Goal: Task Accomplishment & Management: Use online tool/utility

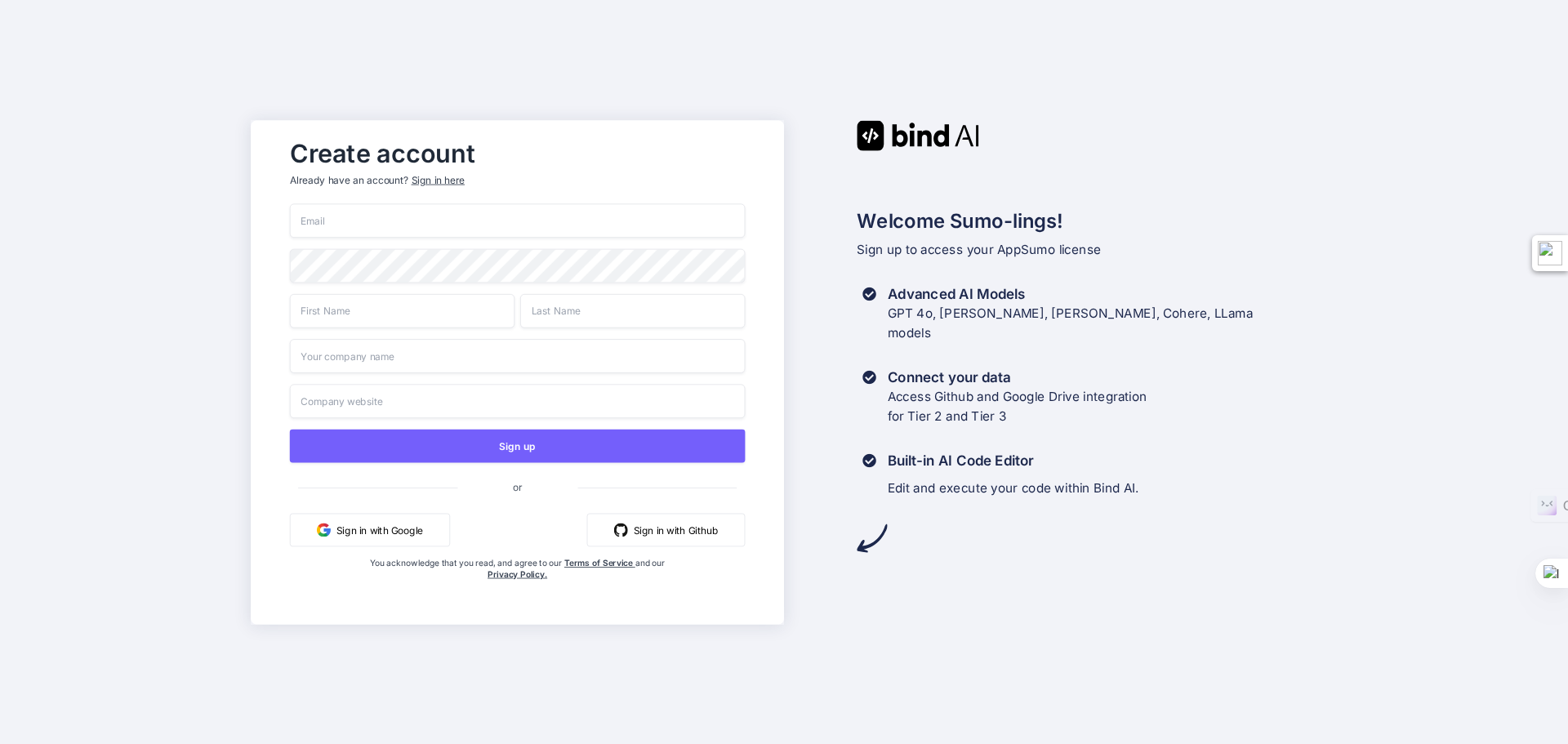
click at [427, 215] on input "email" at bounding box center [518, 220] width 456 height 34
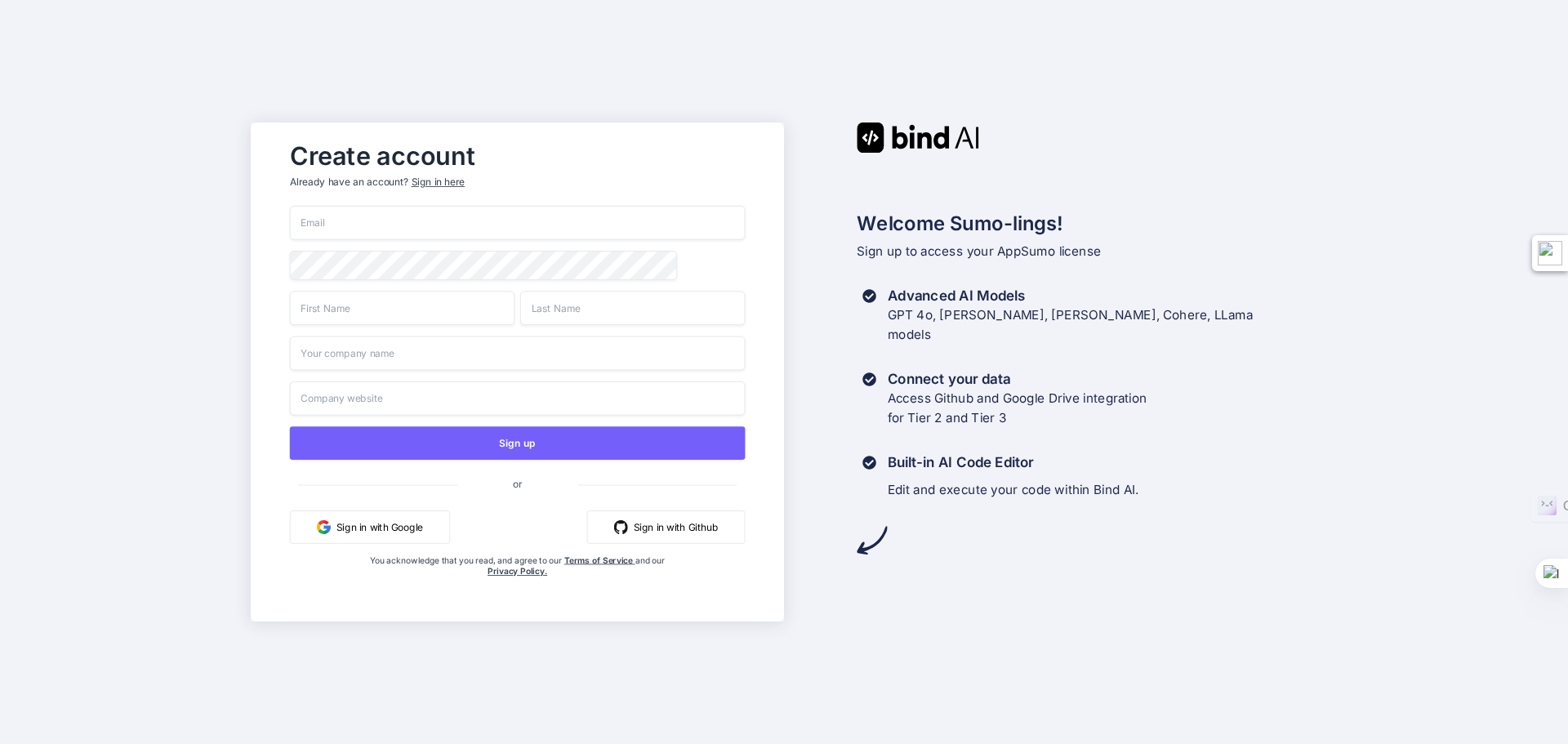
type input "[EMAIL_ADDRESS][DOMAIN_NAME]"
type input "Fabio"
type input "Bravi"
click at [159, 279] on div "Create account Already have an account? Sign in here fabiobravi.fb@gmail.com Fa…" at bounding box center [784, 372] width 1568 height 744
click at [425, 354] on input "text" at bounding box center [518, 353] width 456 height 34
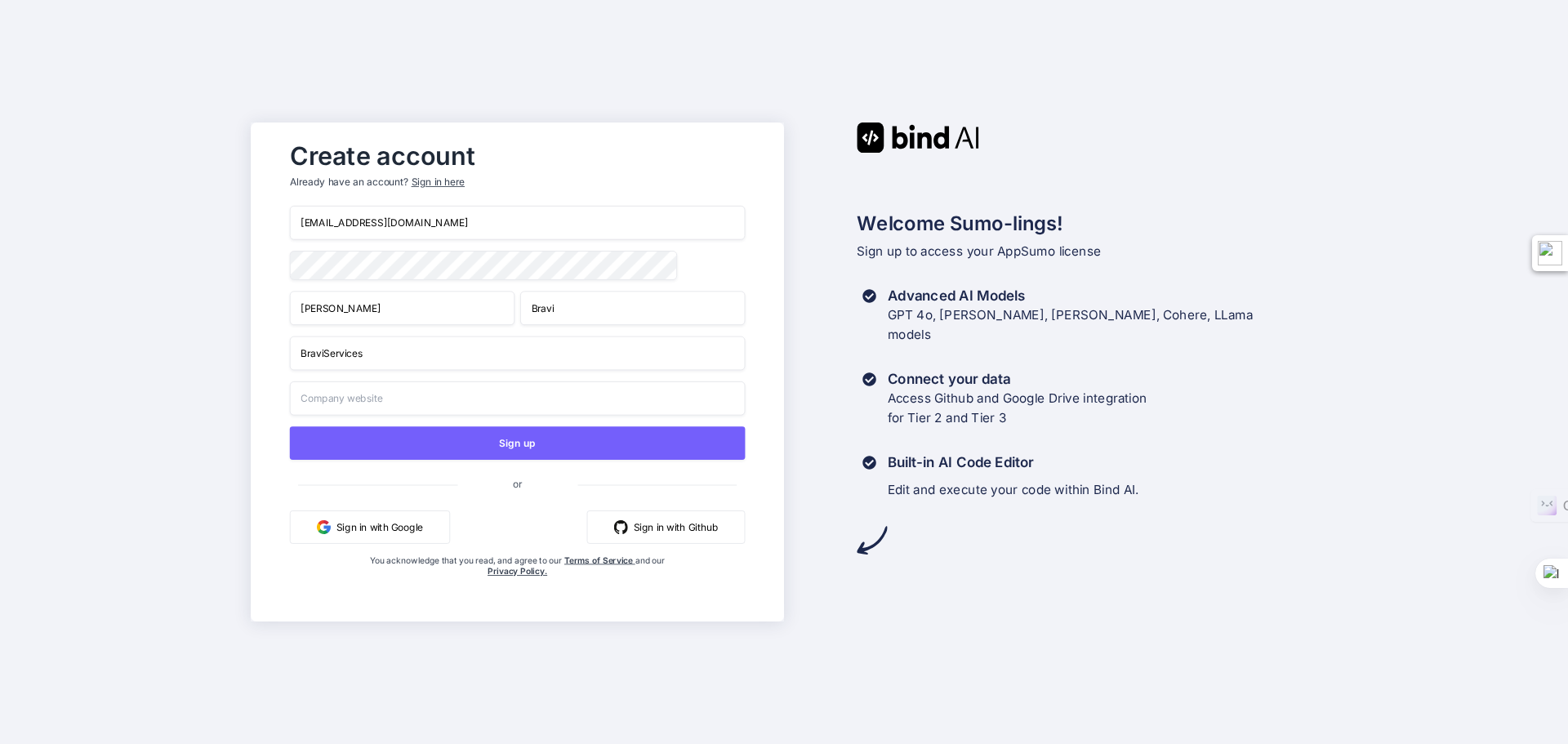
type input "BraviServices"
click at [353, 402] on input "text" at bounding box center [518, 398] width 456 height 34
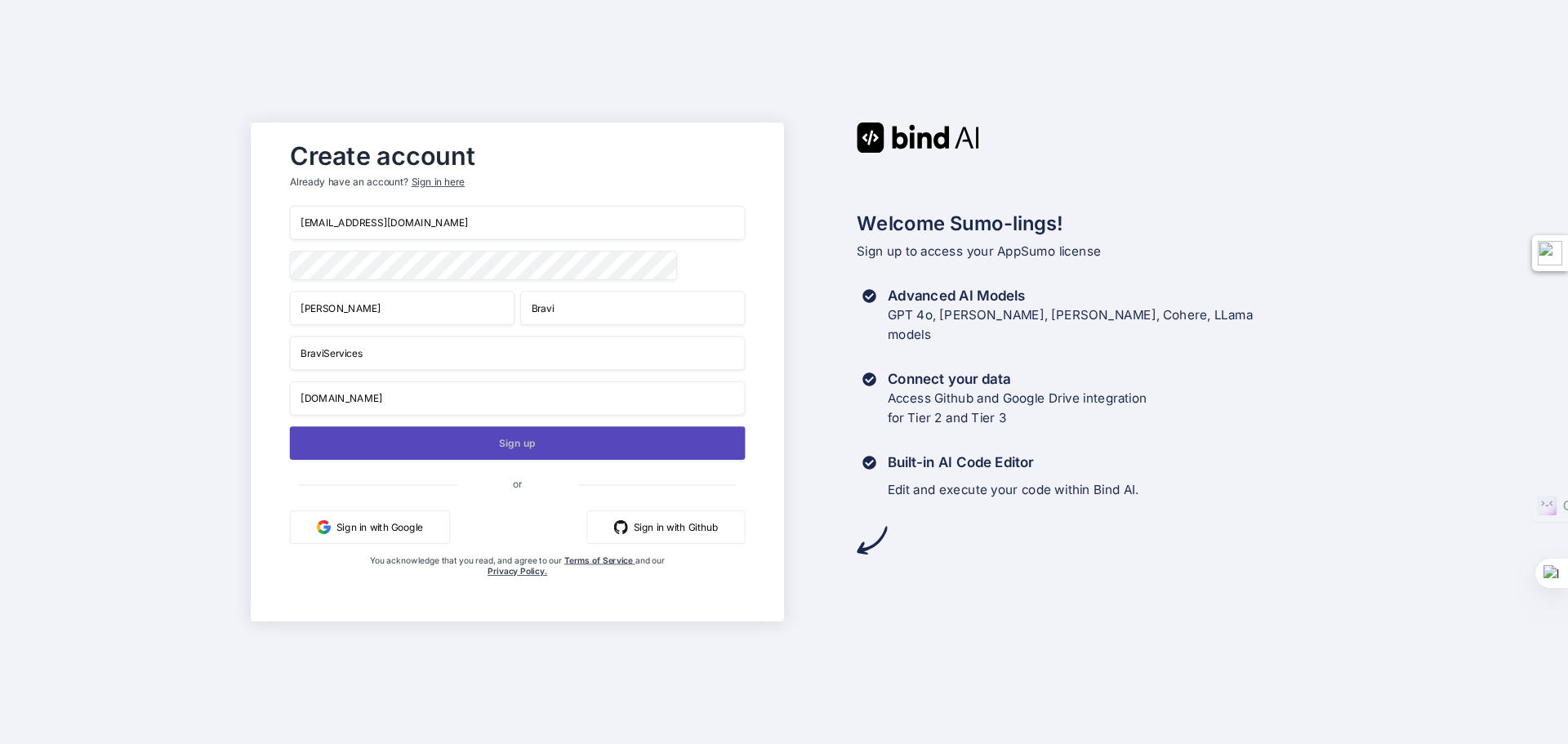
type input "braviservices.com"
click at [528, 454] on button "Sign up" at bounding box center [518, 443] width 456 height 33
click at [488, 442] on button "Sign up" at bounding box center [518, 443] width 456 height 33
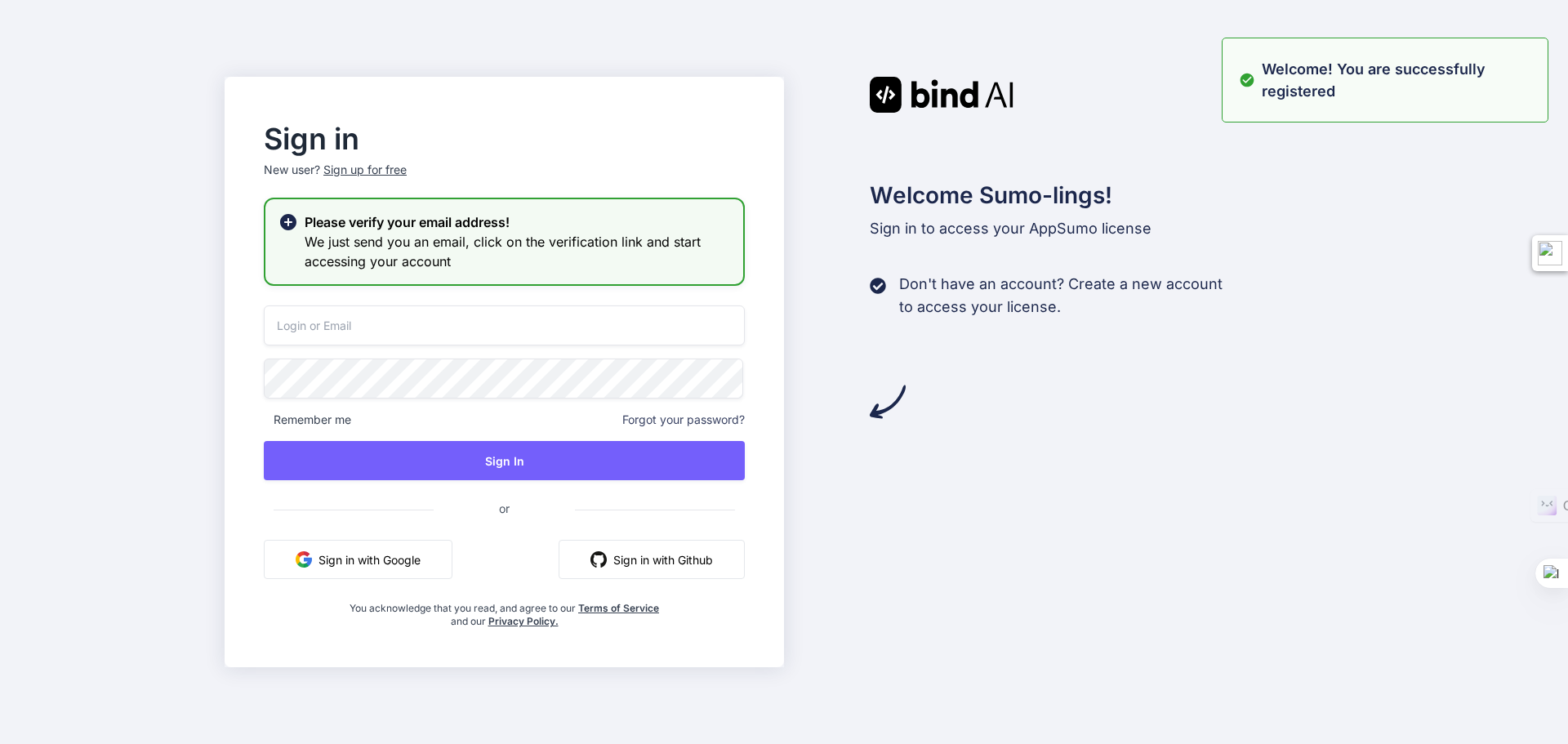
type input "[EMAIL_ADDRESS][DOMAIN_NAME]"
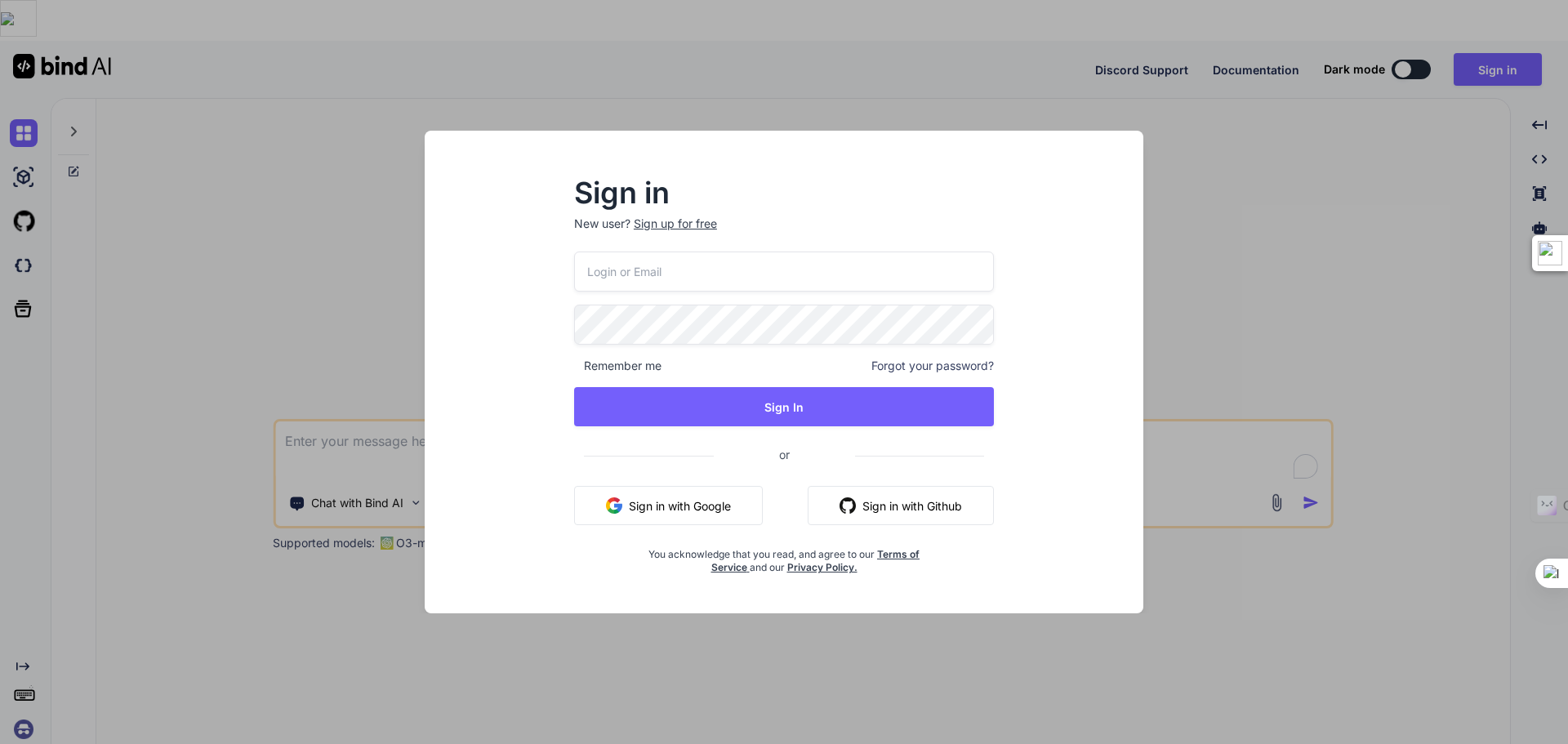
type textarea "x"
click at [649, 278] on input "email" at bounding box center [784, 271] width 420 height 40
type input "[EMAIL_ADDRESS][DOMAIN_NAME]"
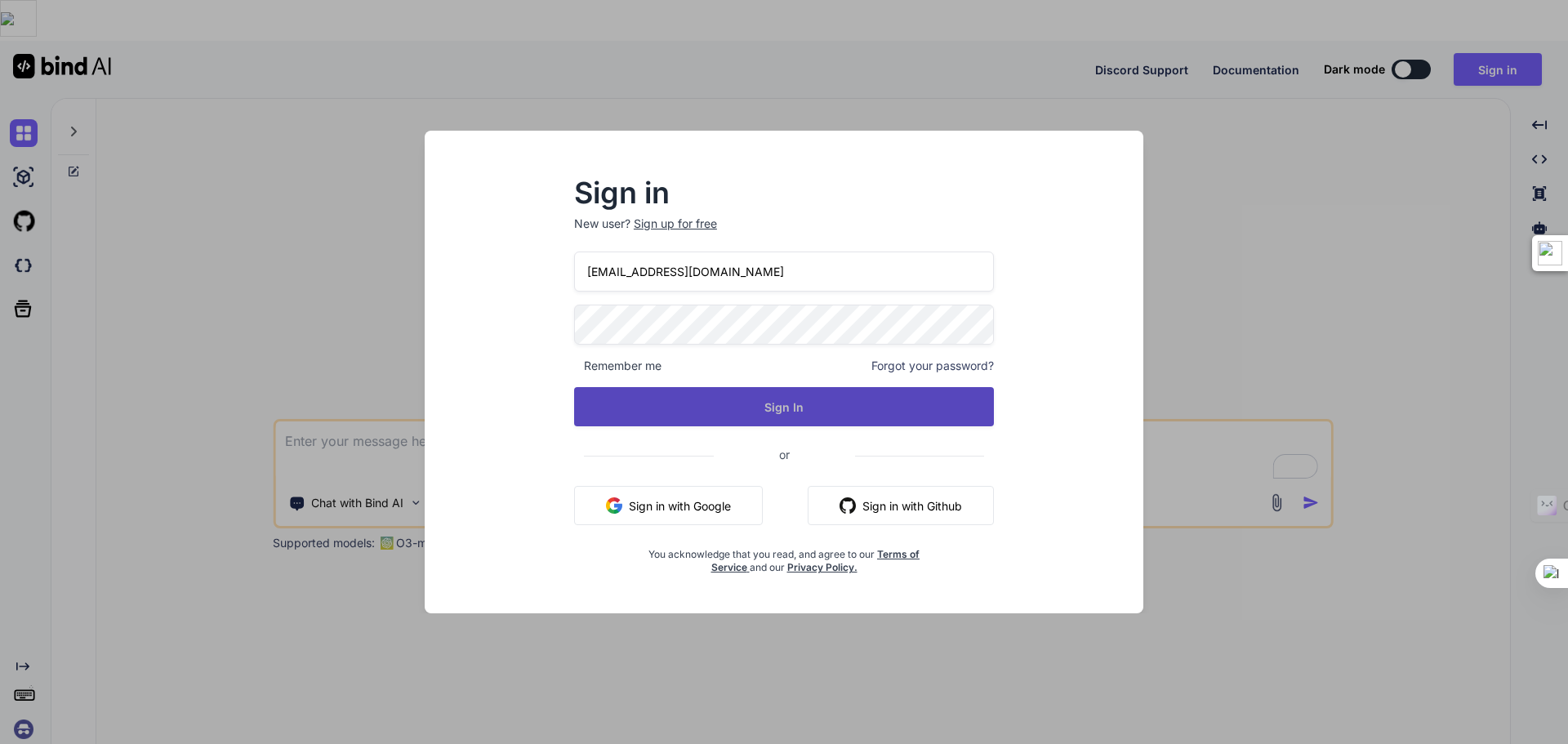
click at [689, 402] on button "Sign In" at bounding box center [784, 407] width 420 height 39
click at [796, 411] on button "Sign In" at bounding box center [784, 407] width 420 height 39
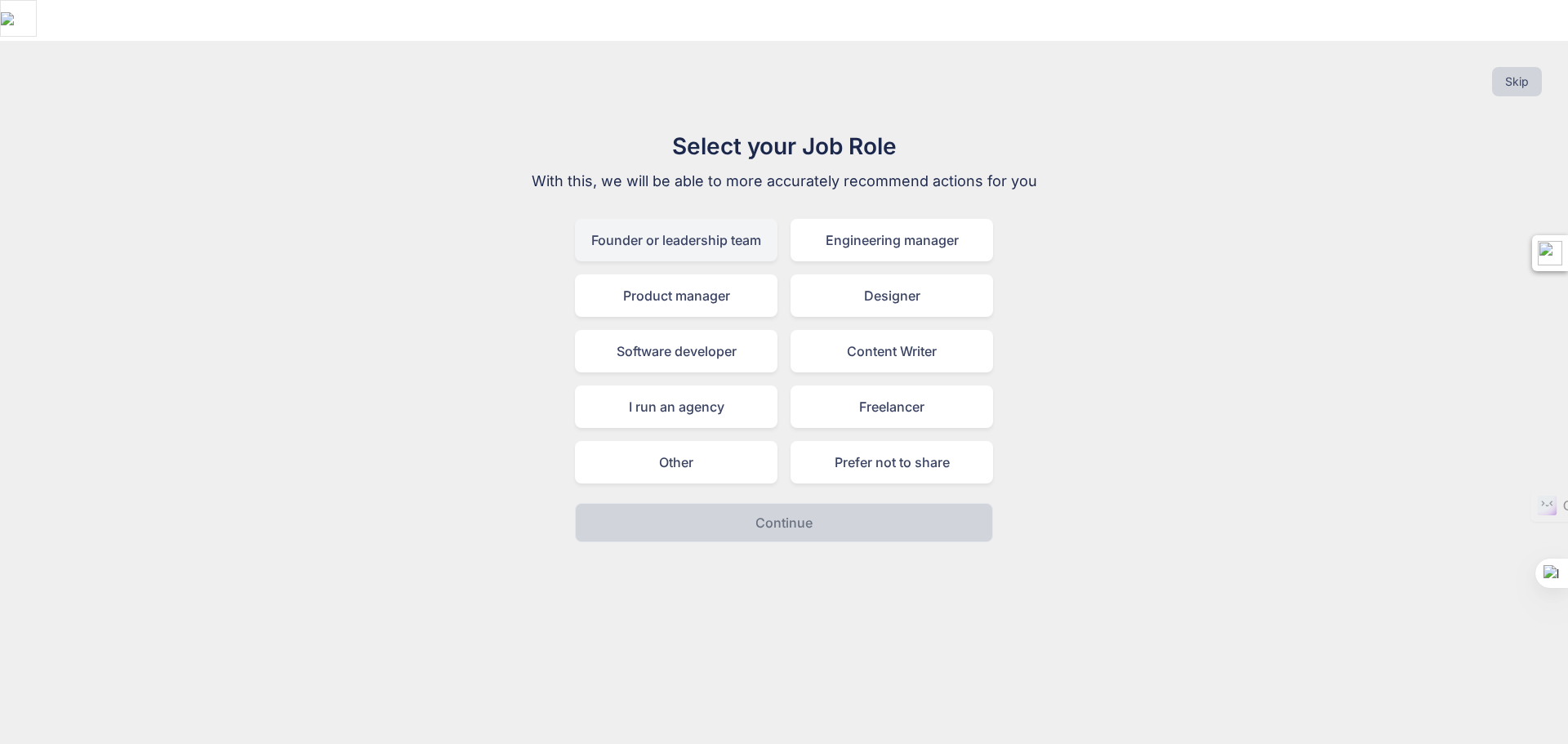
click at [739, 219] on div "Founder or leadership team" at bounding box center [675, 240] width 203 height 43
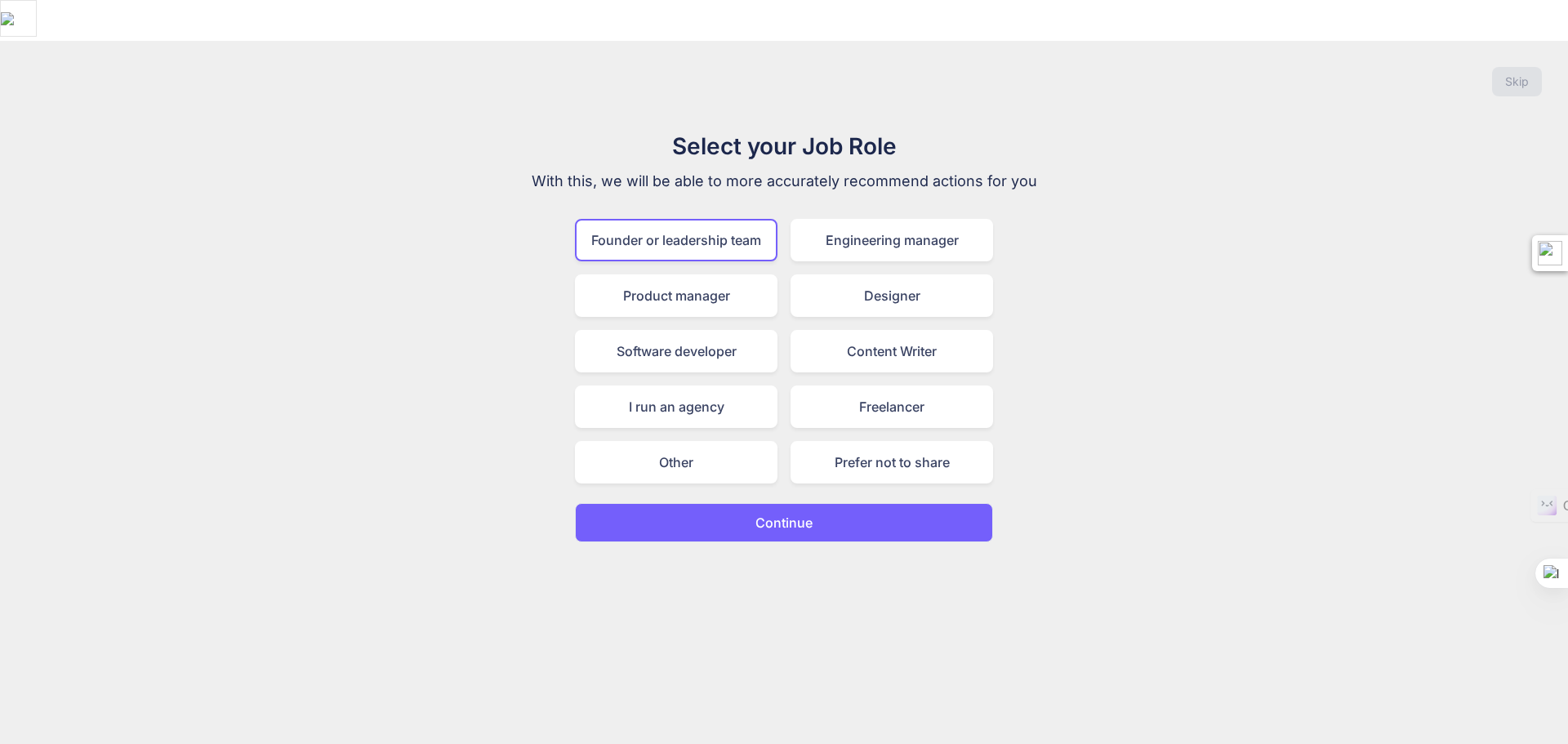
click at [822, 503] on button "Continue" at bounding box center [783, 522] width 418 height 39
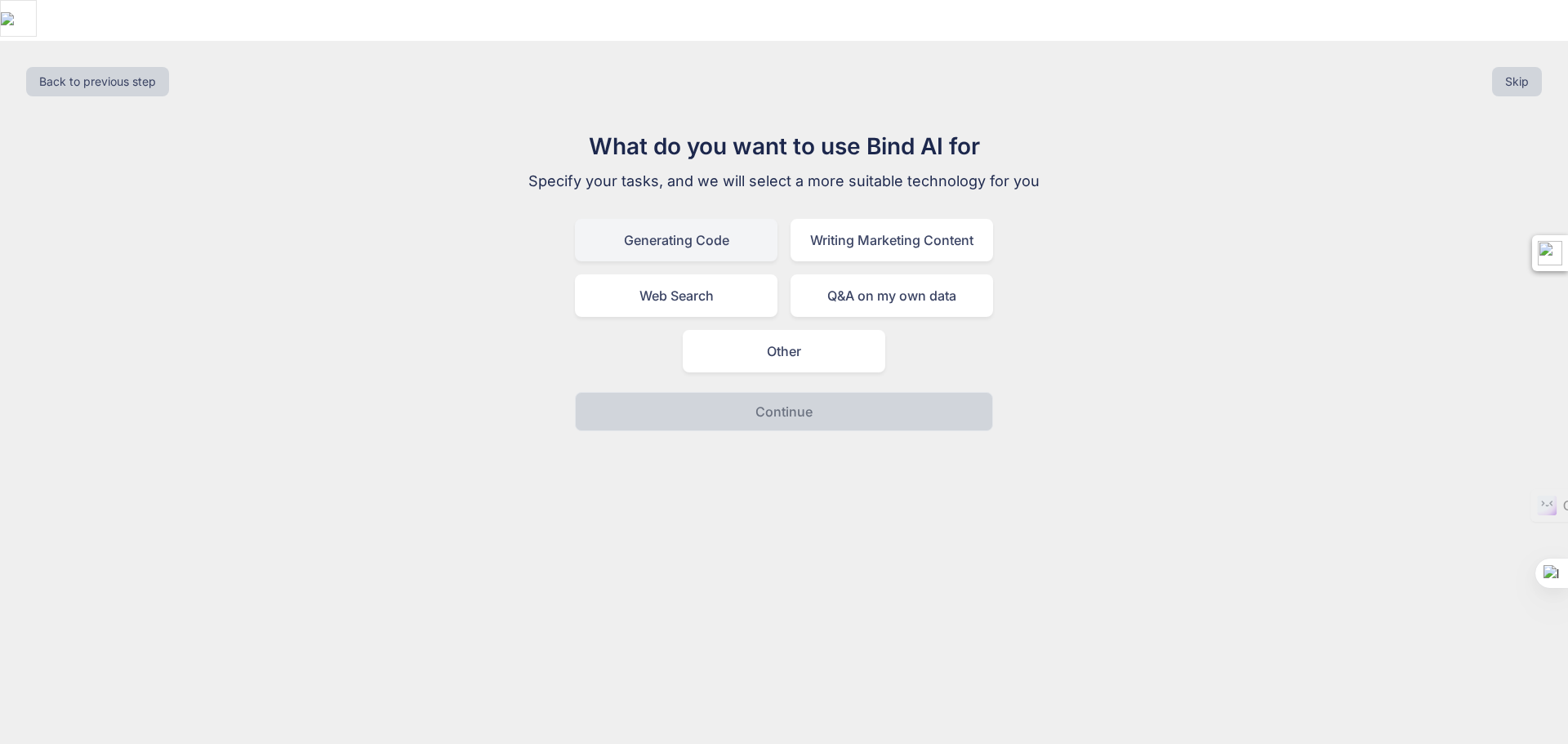
click at [727, 219] on div "Generating Code" at bounding box center [675, 240] width 203 height 43
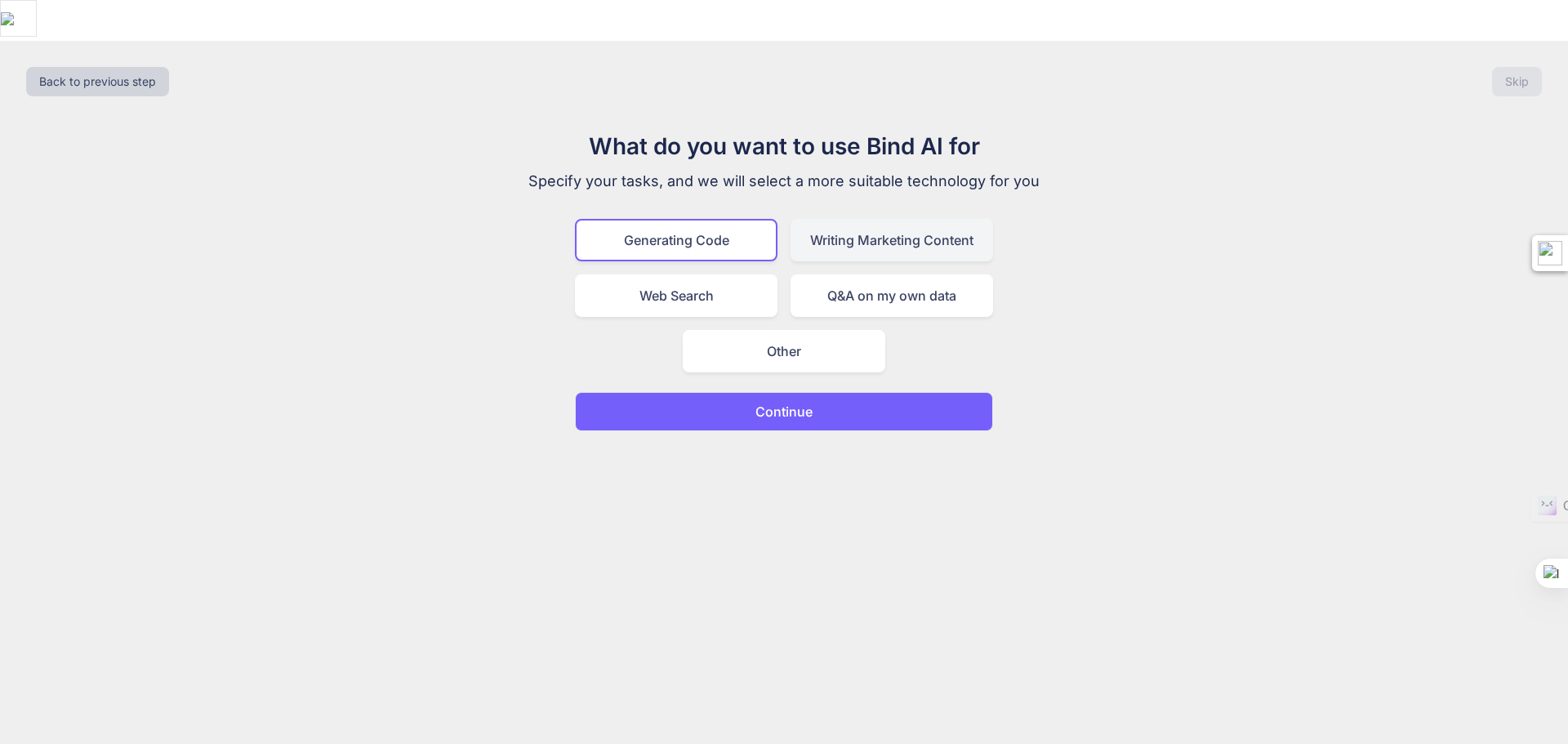
click at [858, 219] on div "Writing Marketing Content" at bounding box center [892, 240] width 203 height 43
click at [743, 219] on div "Generating Code" at bounding box center [675, 240] width 203 height 43
click at [781, 402] on p "Continue" at bounding box center [784, 411] width 57 height 19
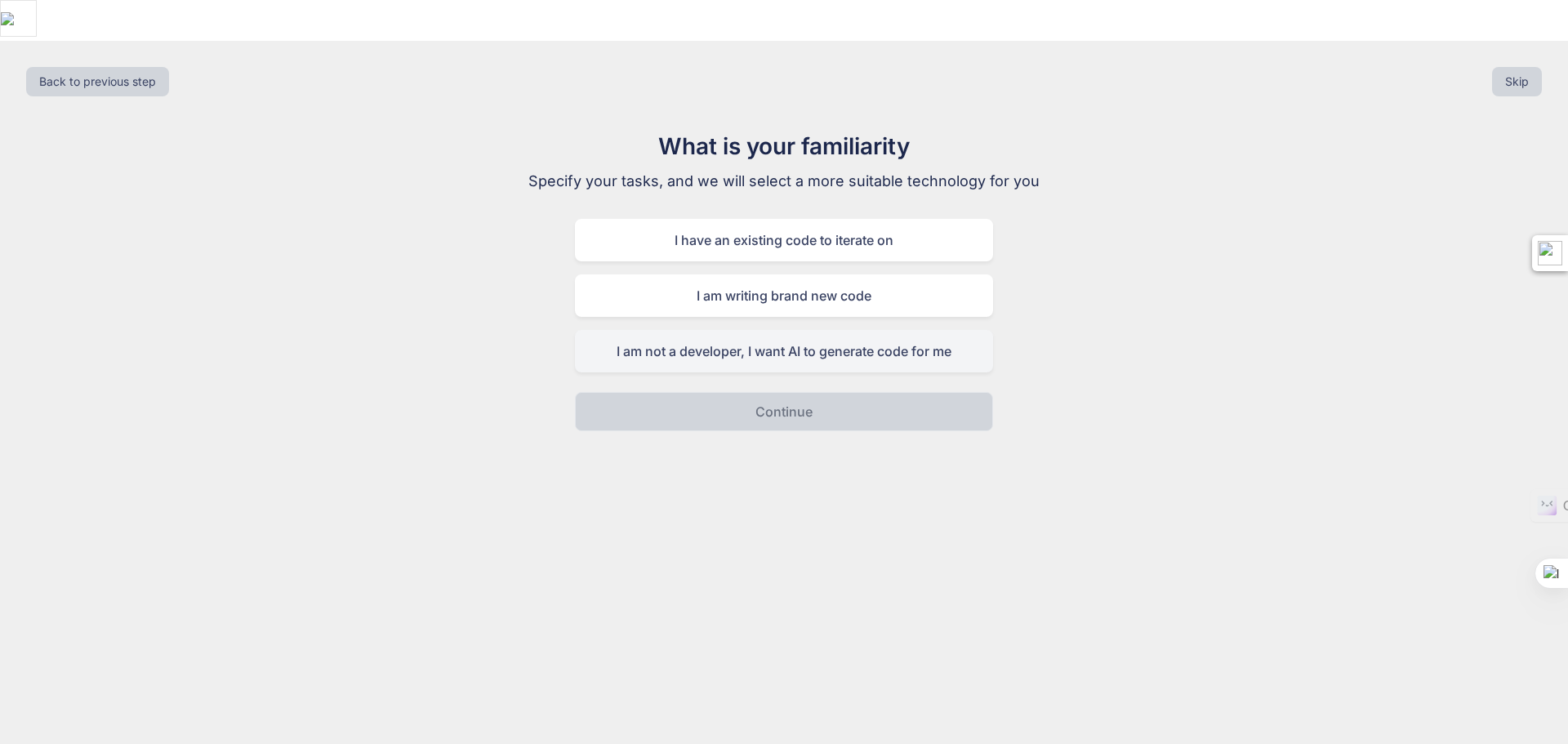
click at [797, 330] on div "I am not a developer, I want AI to generate code for me" at bounding box center [783, 351] width 418 height 43
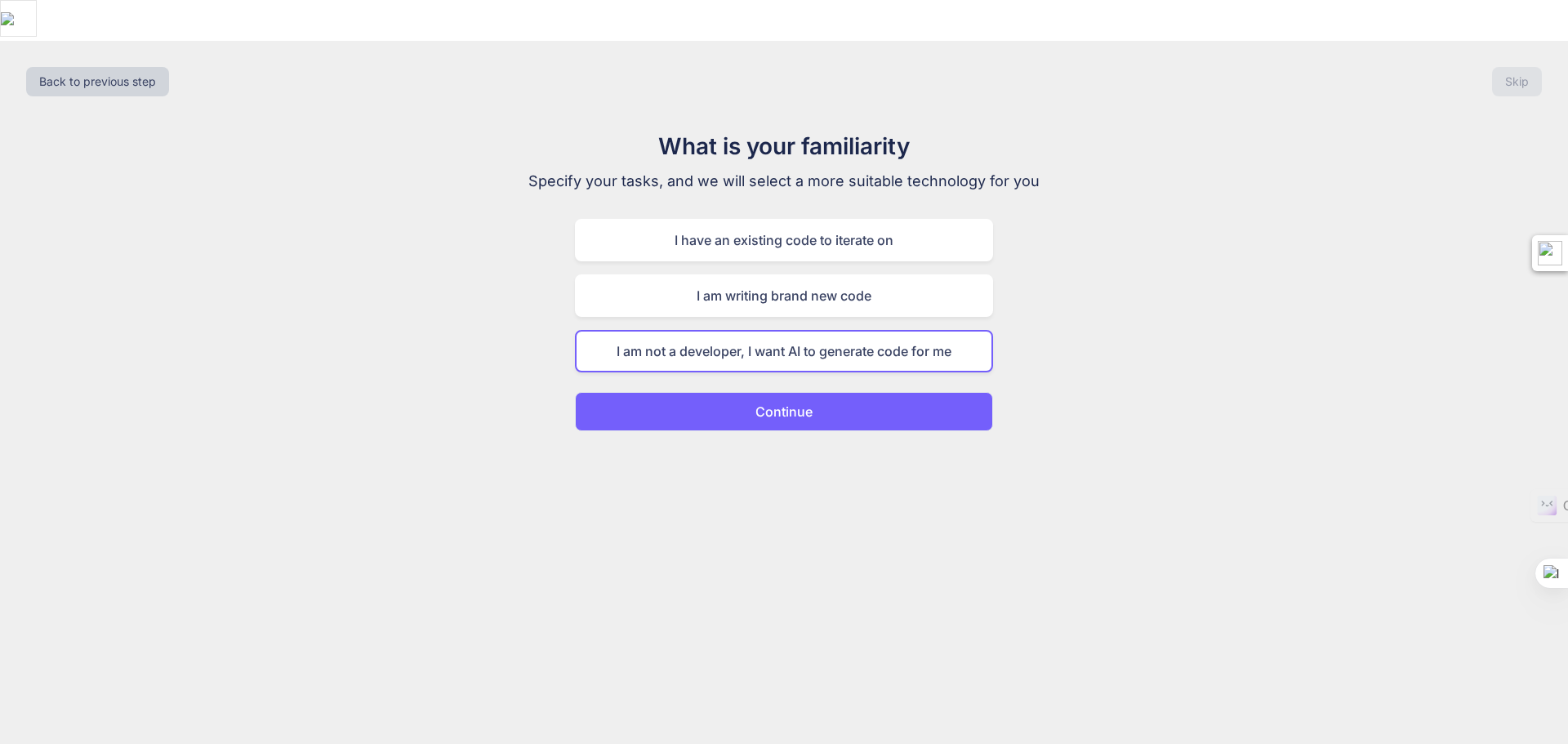
click at [802, 402] on p "Continue" at bounding box center [784, 411] width 57 height 19
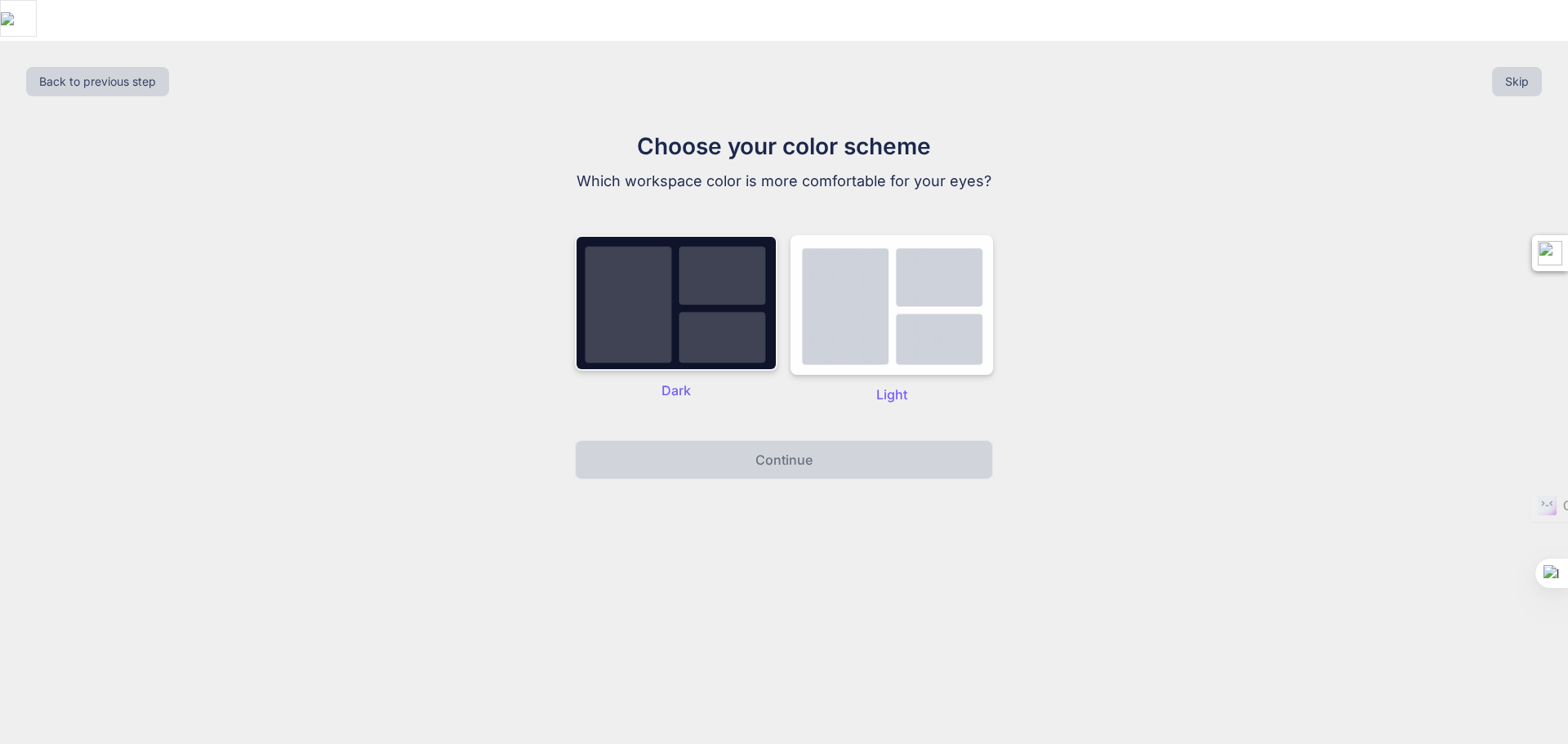
click at [697, 281] on img at bounding box center [675, 303] width 203 height 135
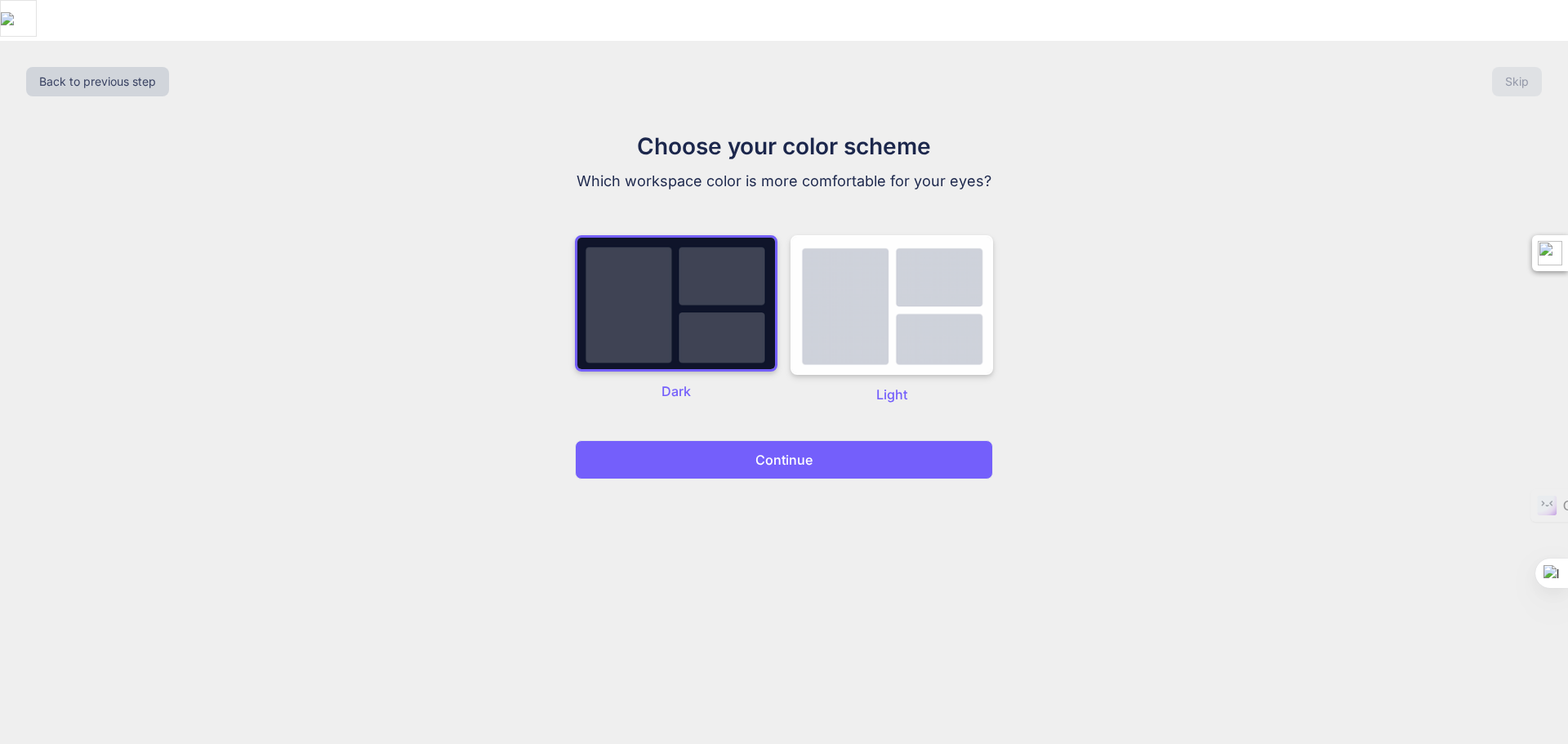
drag, startPoint x: 862, startPoint y: 410, endPoint x: 873, endPoint y: 410, distance: 11.0
click at [865, 440] on button "Continue" at bounding box center [783, 459] width 418 height 39
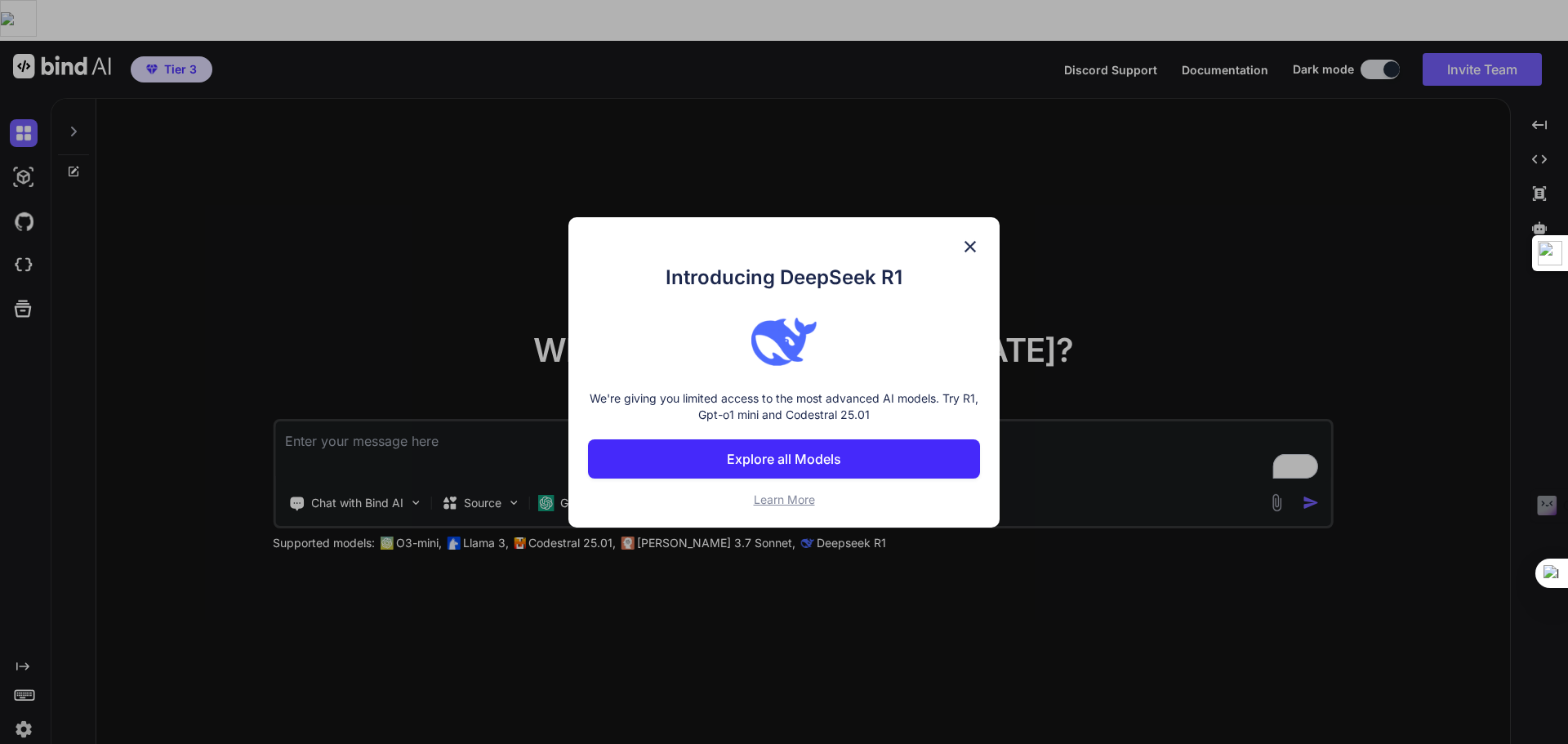
click at [815, 461] on p "Explore all Models" at bounding box center [783, 458] width 114 height 19
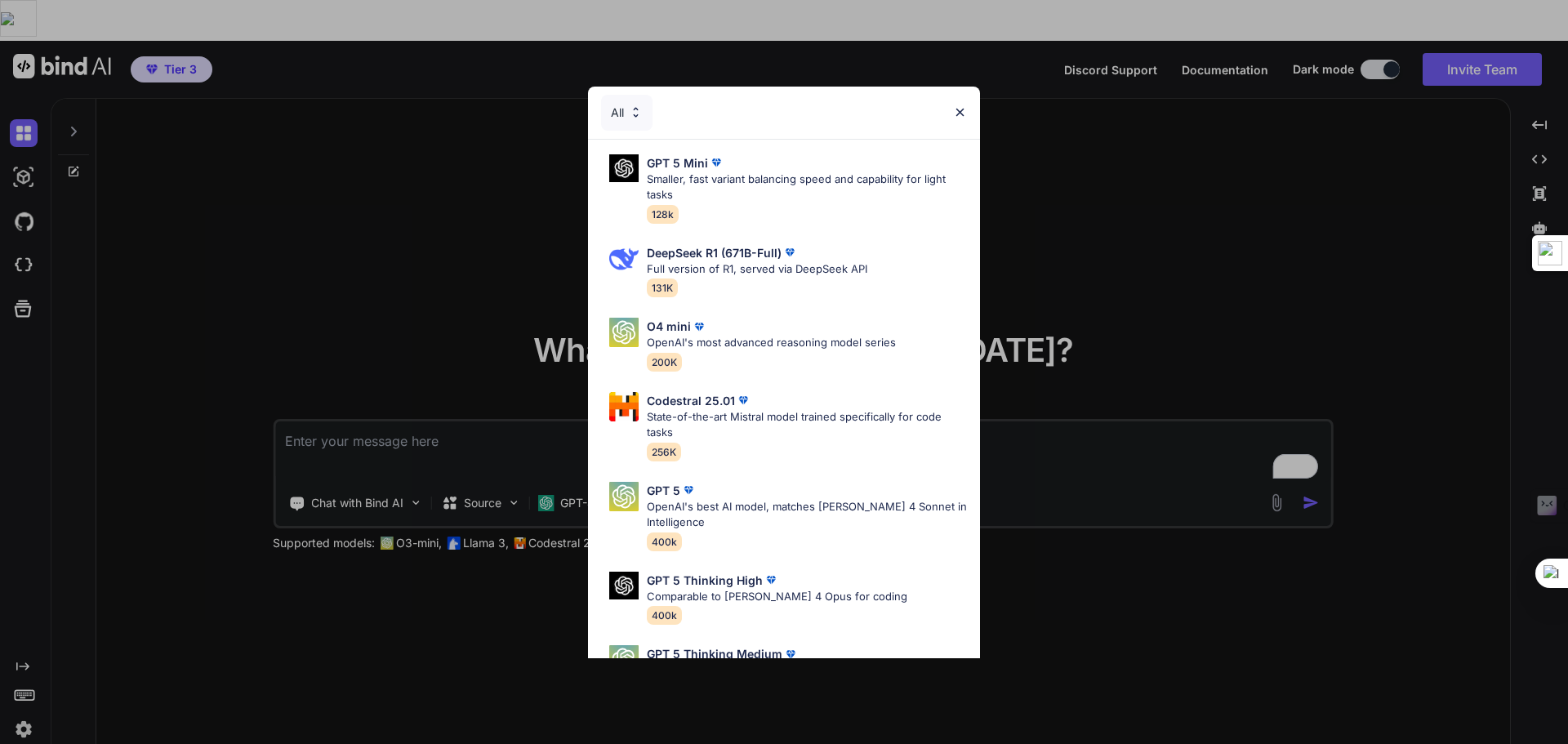
click at [958, 118] on img at bounding box center [959, 112] width 14 height 14
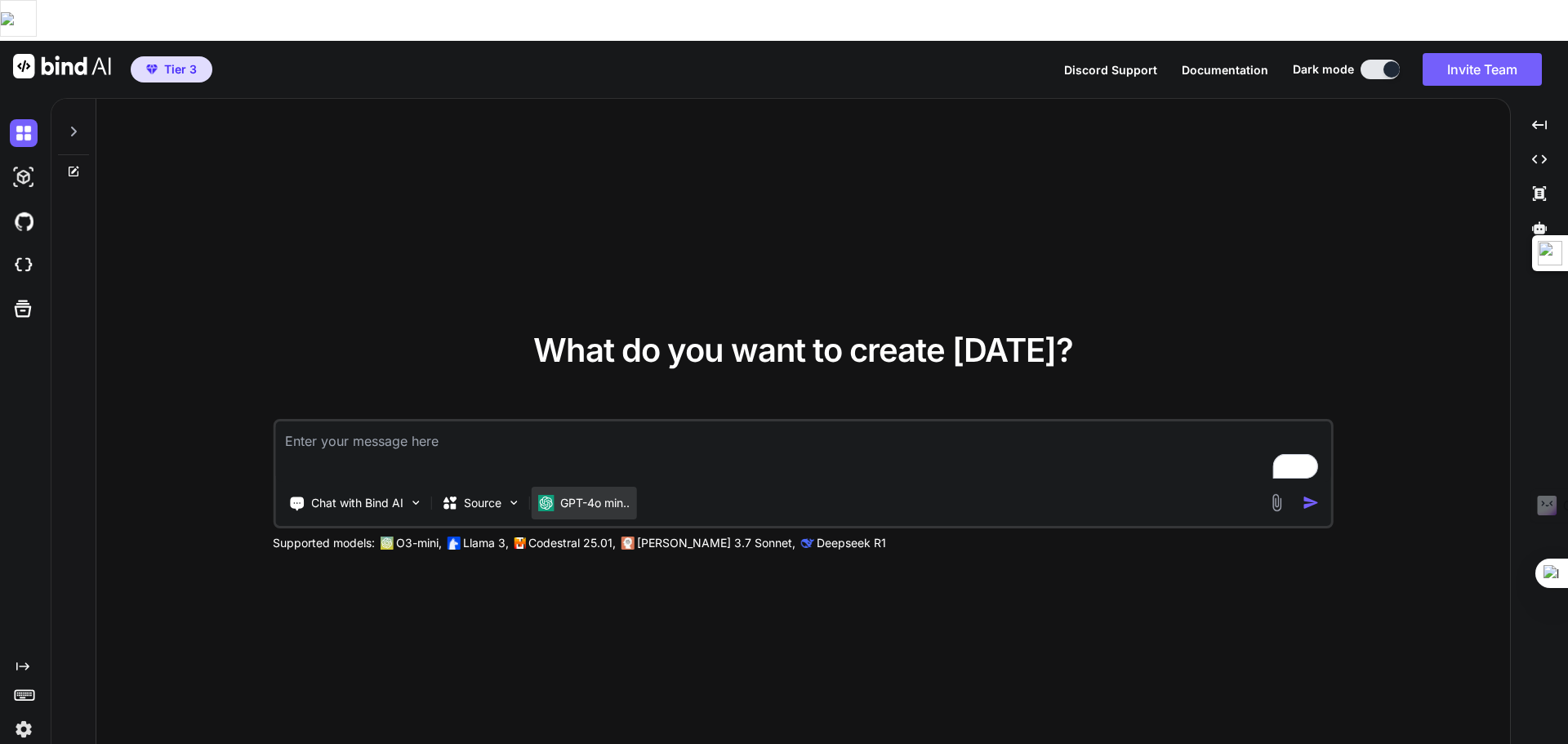
click at [576, 495] on p "GPT-4o min.." at bounding box center [594, 504] width 69 height 17
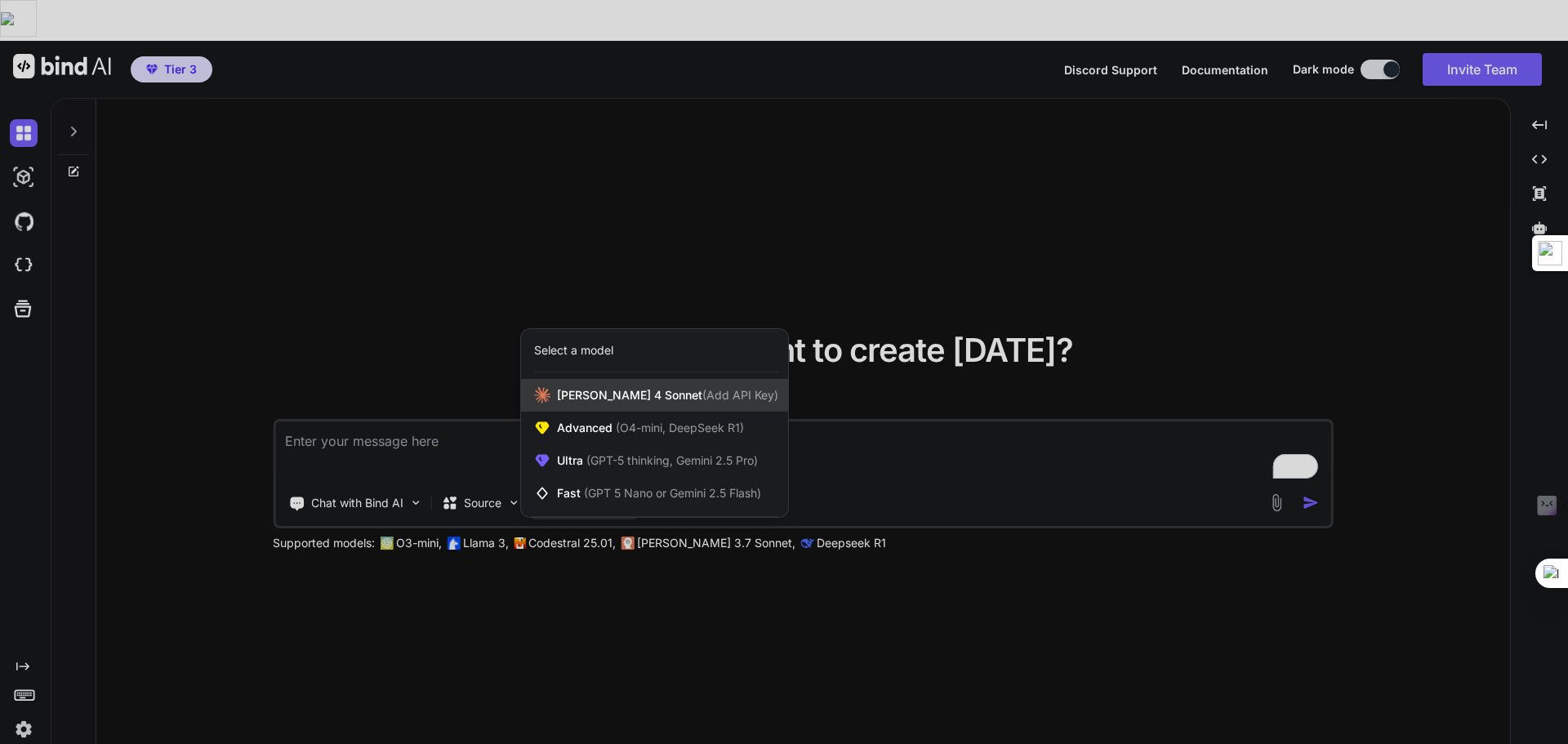
click at [617, 387] on span "[PERSON_NAME] 4 Sonnet (Add API Key)" at bounding box center [667, 396] width 221 height 17
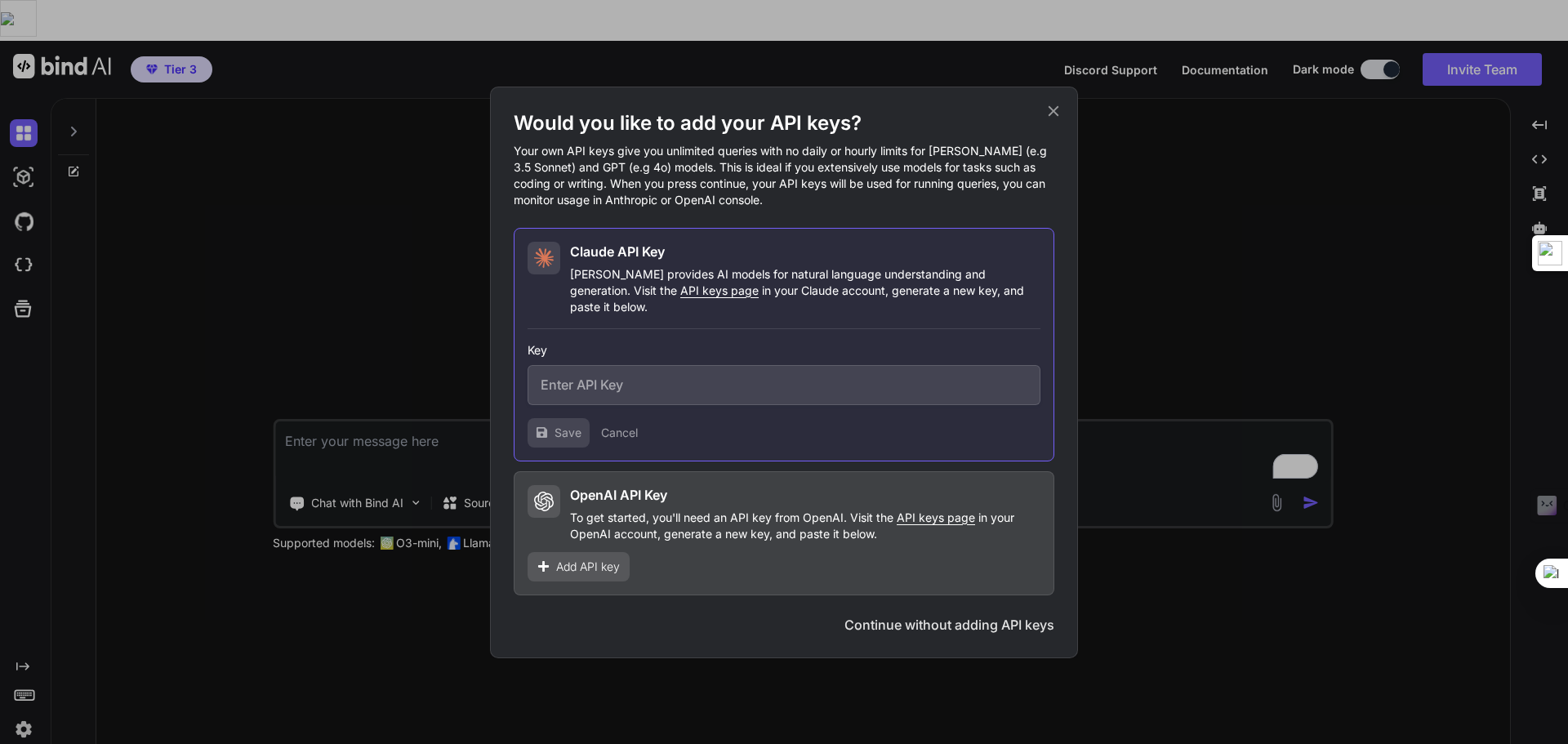
click at [680, 297] on span "API keys page" at bounding box center [720, 290] width 78 height 14
click at [637, 377] on input "text" at bounding box center [784, 385] width 513 height 40
paste input "sk-ant-api03-J4LPvYnkb3Yl0Mw5pS0PkNDTRK5-VLNMWrRT3okuPkI9hcn2ySsdEify81yNXEG2ip…"
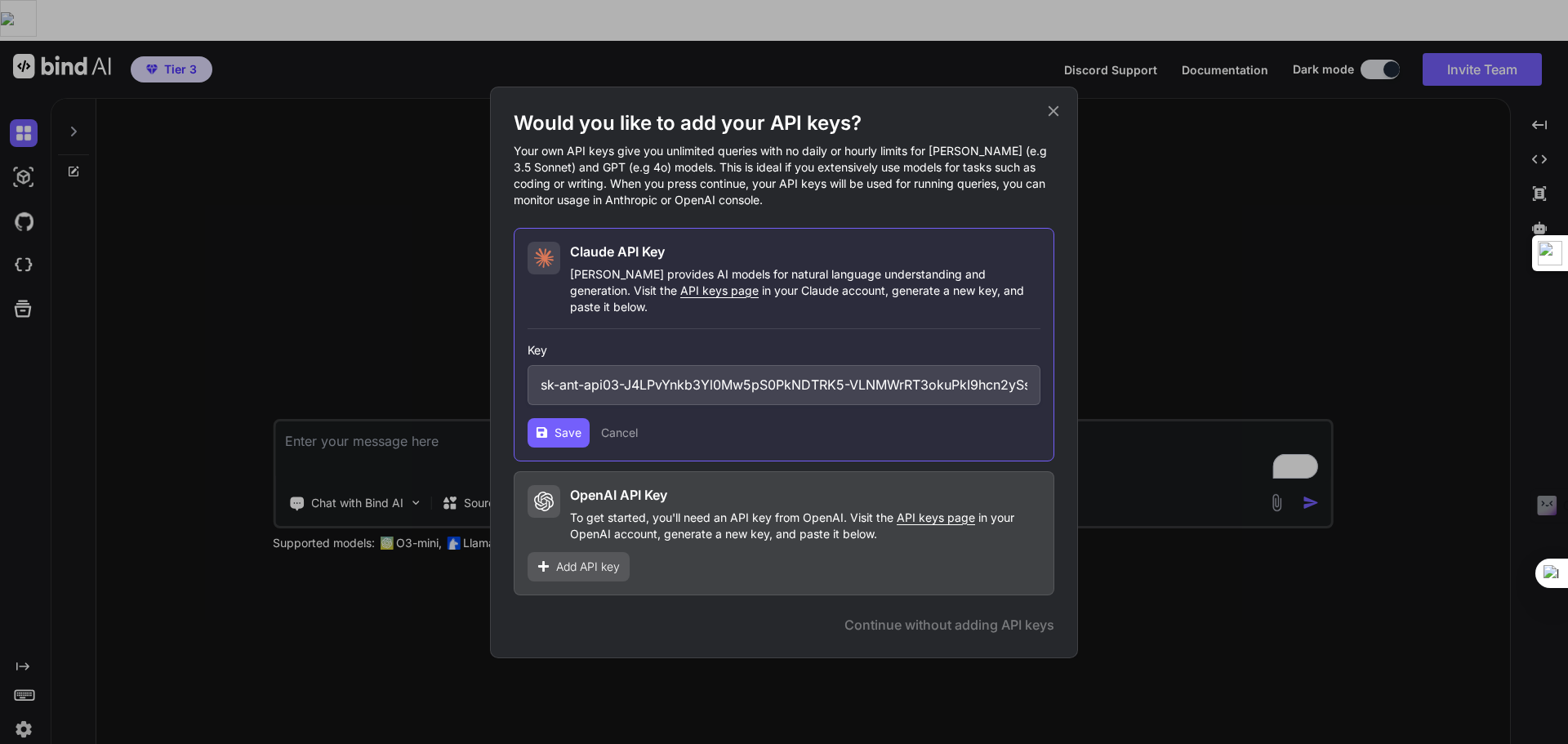
scroll to position [0, 339]
type input "sk-ant-api03-J4LPvYnkb3Yl0Mw5pS0PkNDTRK5-VLNMWrRT3okuPkI9hcn2ySsdEify81yNXEG2ip…"
click at [558, 425] on span "Save" at bounding box center [568, 433] width 27 height 17
click at [916, 510] on span "API keys page" at bounding box center [936, 517] width 78 height 14
